Goal: Information Seeking & Learning: Understand process/instructions

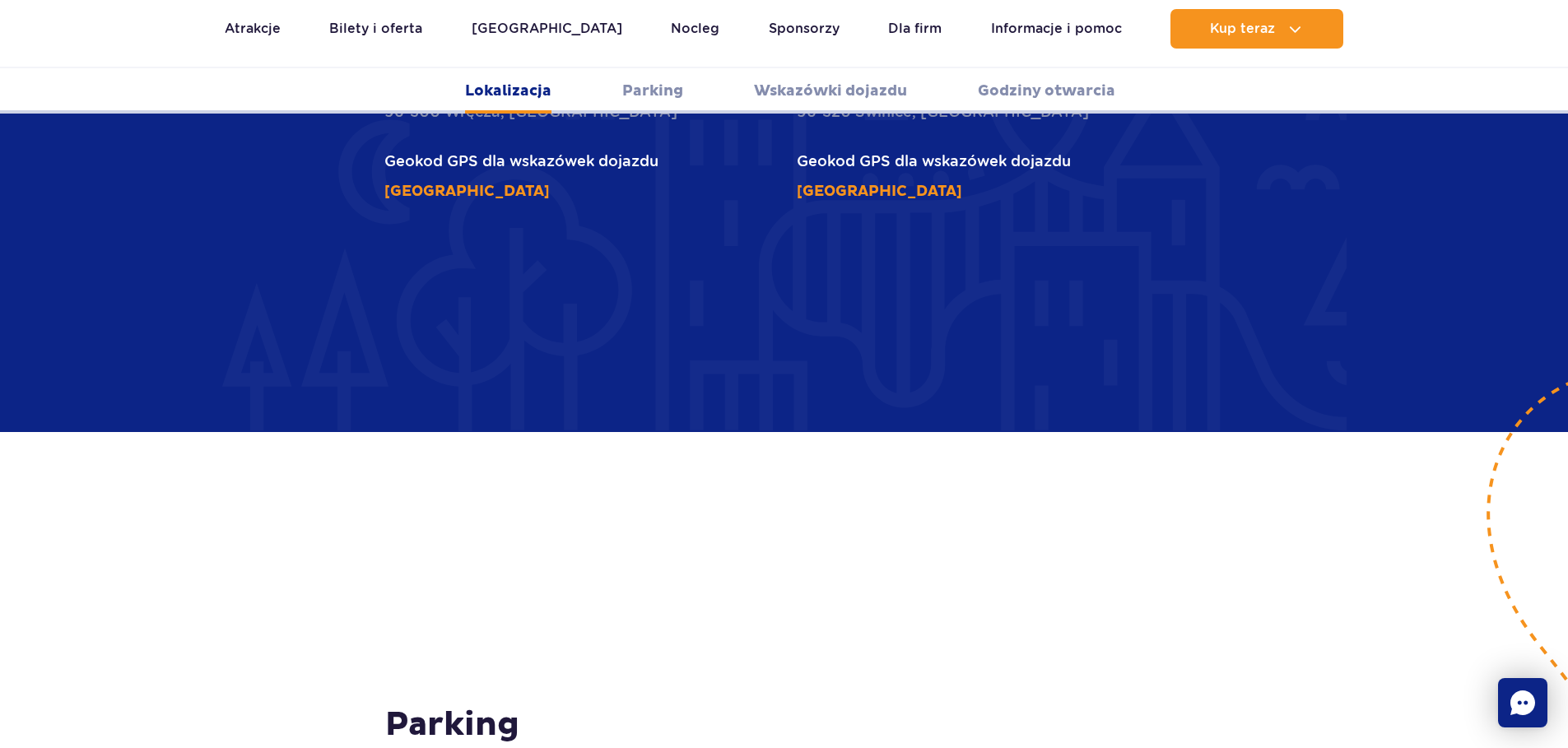
scroll to position [1326, 0]
